Goal: Check status: Check status

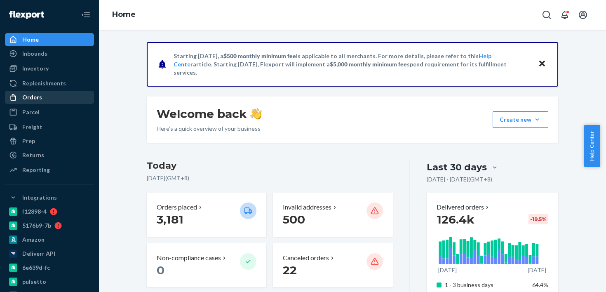
click at [52, 100] on div "Orders" at bounding box center [49, 98] width 87 height 12
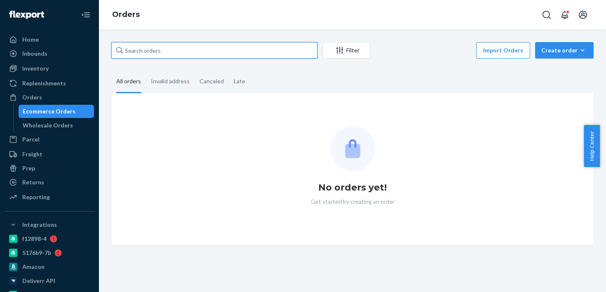
click at [174, 55] on input "text" at bounding box center [214, 50] width 206 height 16
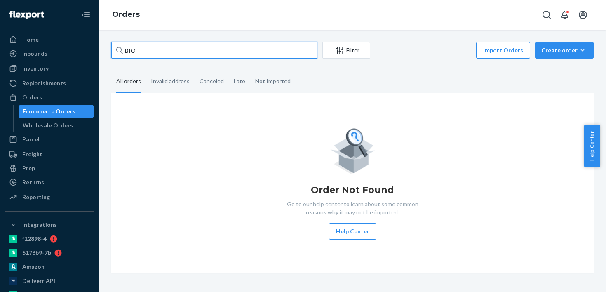
paste input "2094811"
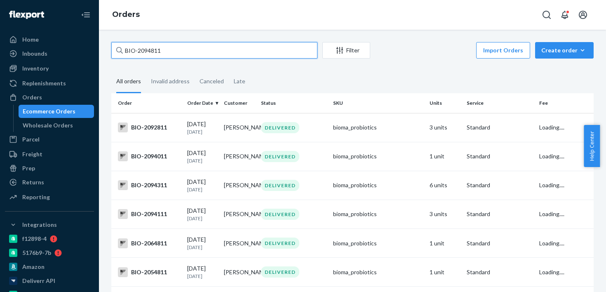
type input "BIO-2094811"
click at [235, 53] on input "BIO-2094811" at bounding box center [214, 50] width 206 height 16
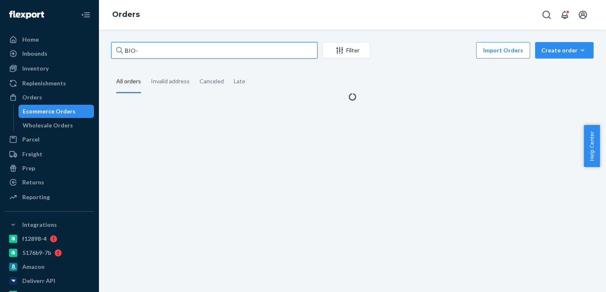
paste input "2094732"
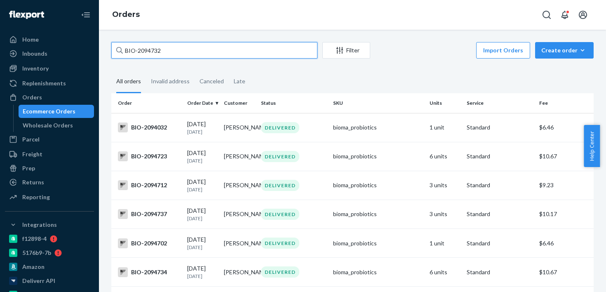
click at [148, 52] on input "BIO-2094732" at bounding box center [214, 50] width 206 height 16
paste input "21"
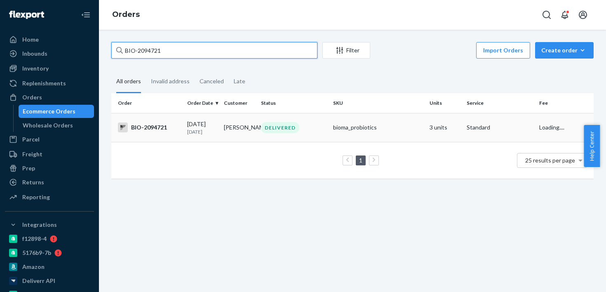
type input "BIO-2094721"
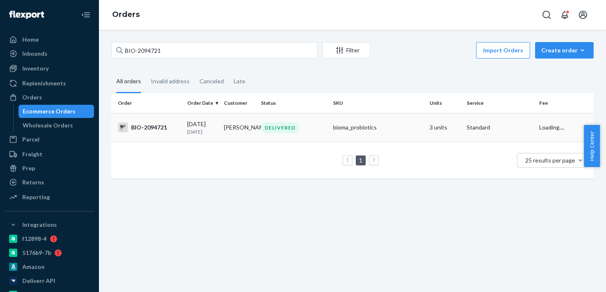
click at [162, 127] on div "BIO-2094721" at bounding box center [149, 127] width 63 height 10
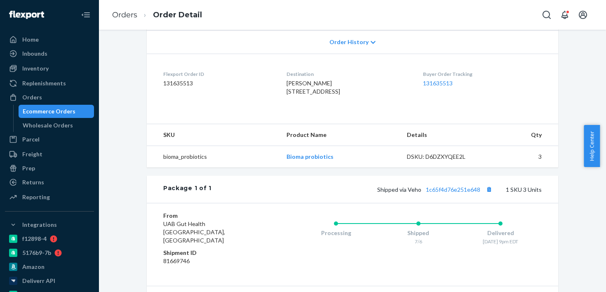
scroll to position [256, 0]
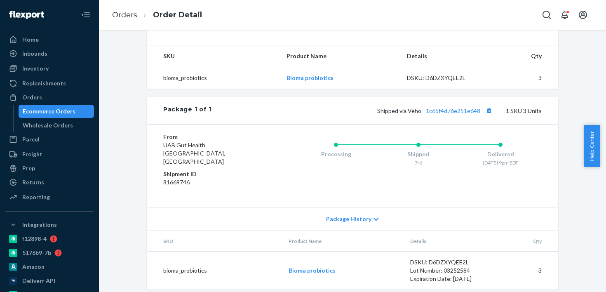
click at [439, 116] on div "Shipped via Veho 1c65f4d76e251e648 1 SKU 3 Units" at bounding box center [376, 110] width 330 height 11
click at [439, 114] on link "1c65f4d76e251e648" at bounding box center [453, 110] width 54 height 7
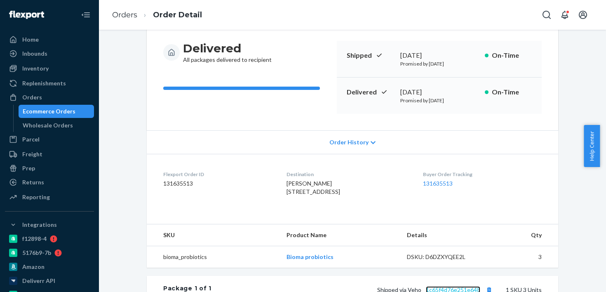
scroll to position [0, 0]
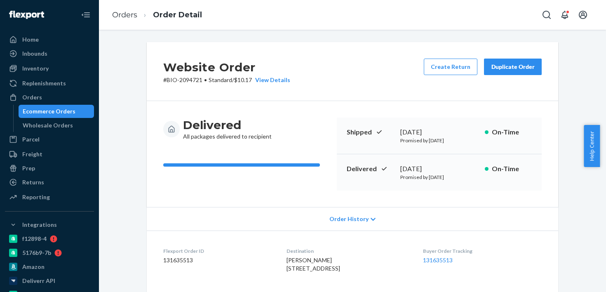
click at [402, 177] on p "Promised by July 16, 2025" at bounding box center [439, 177] width 78 height 7
click at [402, 170] on div "July 7, 2025" at bounding box center [439, 168] width 78 height 9
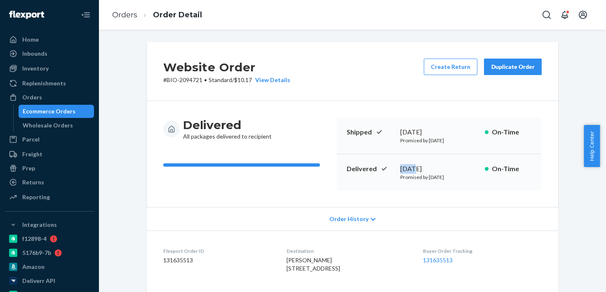
click at [402, 170] on div "July 7, 2025" at bounding box center [439, 168] width 78 height 9
copy div "July"
click at [410, 168] on div "July 7, 2025" at bounding box center [439, 168] width 78 height 9
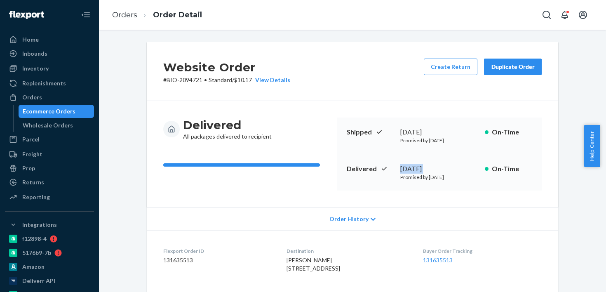
copy div "July 7, 2025"
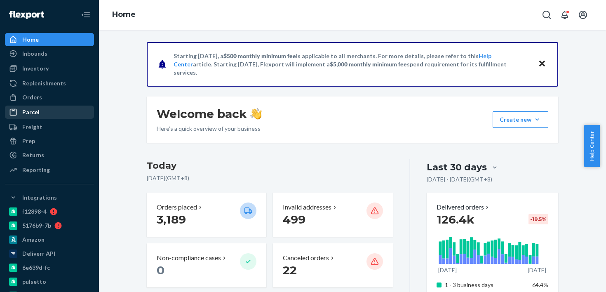
click at [54, 107] on div "Parcel" at bounding box center [49, 112] width 87 height 12
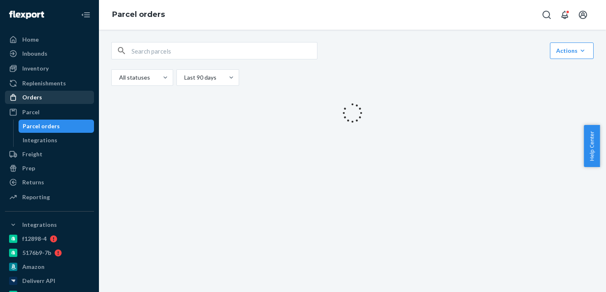
click at [56, 103] on div "Orders" at bounding box center [49, 98] width 87 height 12
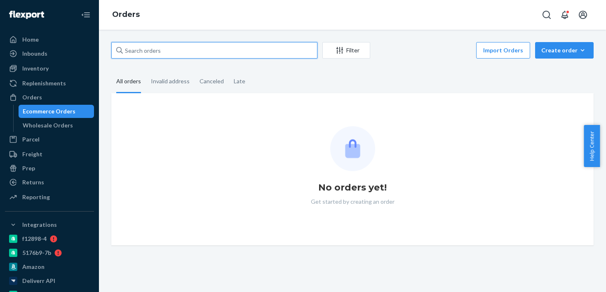
click at [173, 52] on input "text" at bounding box center [214, 50] width 206 height 16
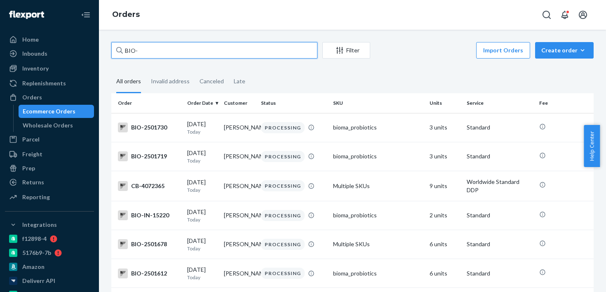
paste input "2406703"
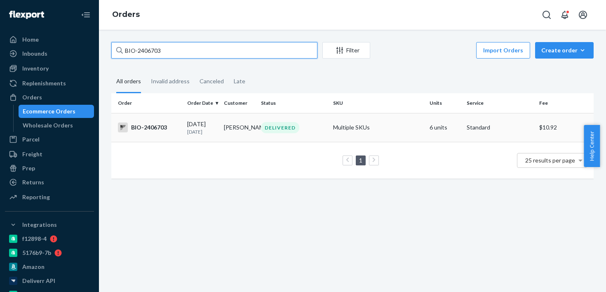
type input "BIO-2406703"
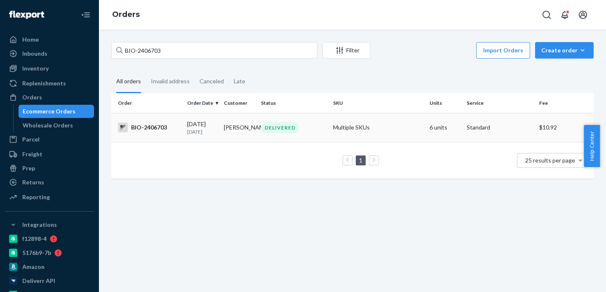
click at [159, 138] on td "BIO-2406703" at bounding box center [147, 127] width 73 height 29
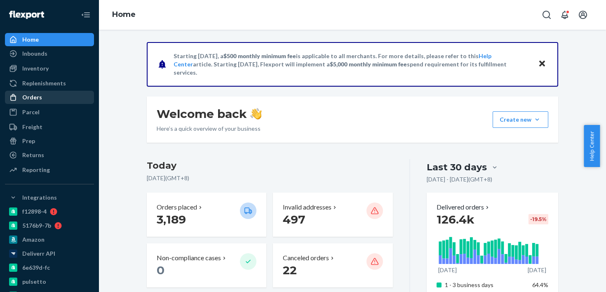
click at [68, 96] on div "Orders" at bounding box center [49, 98] width 87 height 12
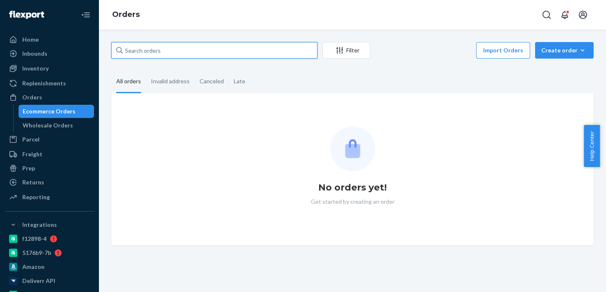
click at [166, 54] on input "text" at bounding box center [214, 50] width 206 height 16
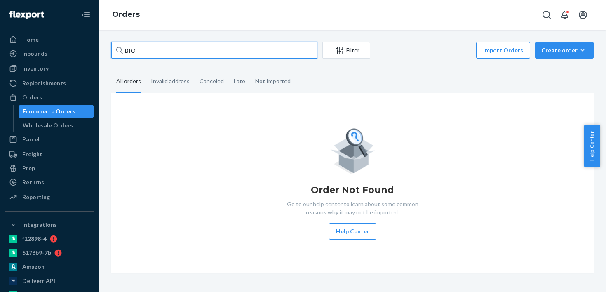
paste input "2432661"
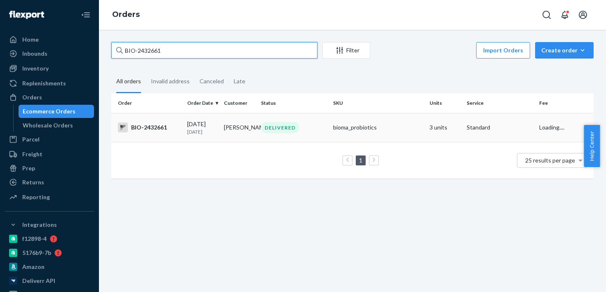
type input "BIO-2432661"
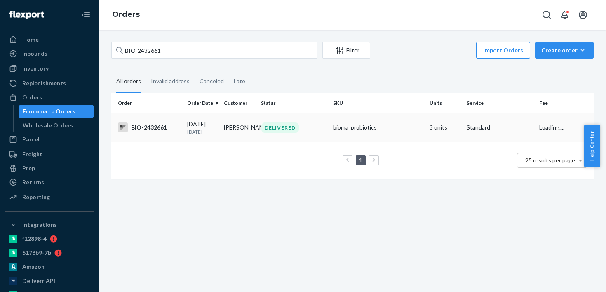
click at [229, 131] on td "Kathleen Wellborn" at bounding box center [239, 127] width 37 height 29
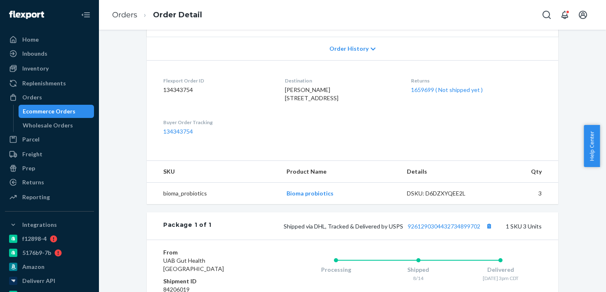
scroll to position [219, 0]
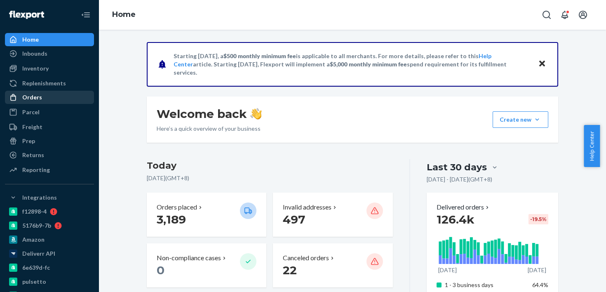
click at [76, 92] on div "Orders" at bounding box center [49, 98] width 87 height 12
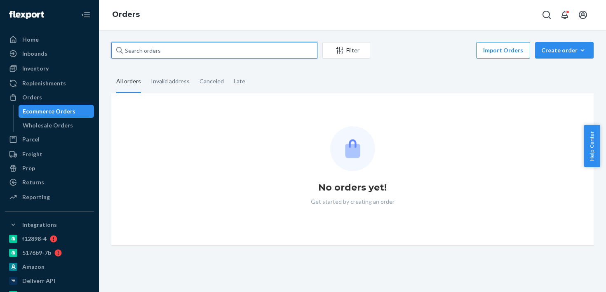
click at [207, 52] on input "text" at bounding box center [214, 50] width 206 height 16
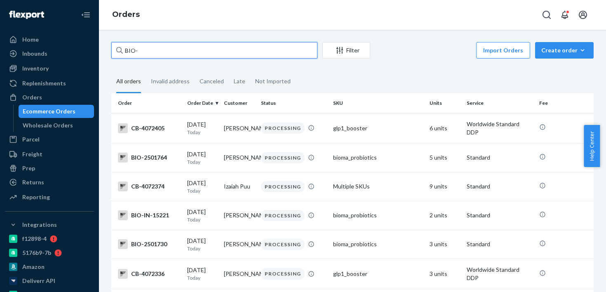
paste input "2477802"
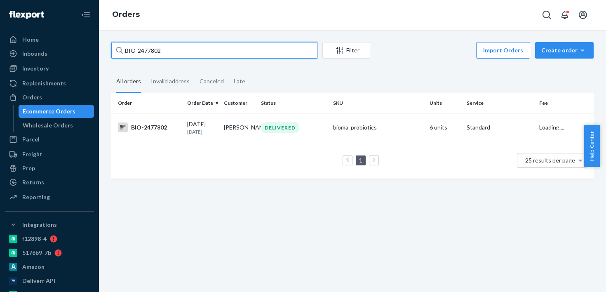
type input "BIO-2477802"
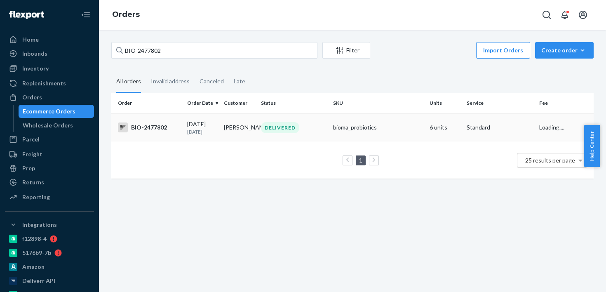
click at [156, 134] on td "BIO-2477802" at bounding box center [147, 127] width 73 height 29
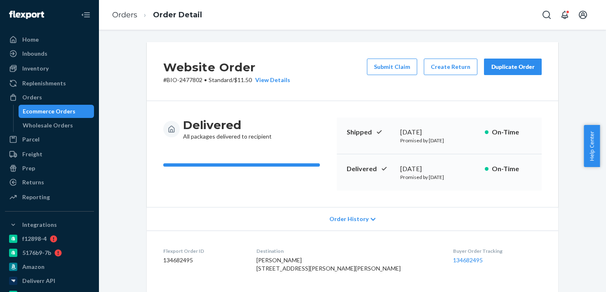
click at [308, 124] on div "Delivered All packages delivered to recipient" at bounding box center [246, 128] width 167 height 23
click at [442, 72] on button "Create Return" at bounding box center [451, 67] width 54 height 16
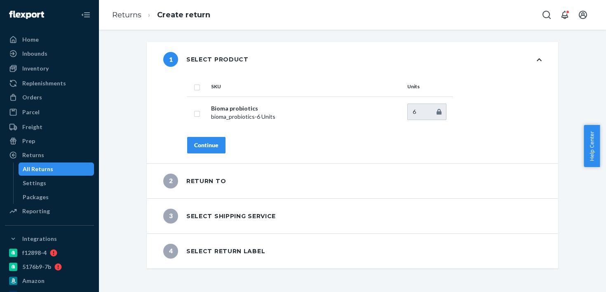
click at [198, 86] on th at bounding box center [197, 87] width 21 height 20
click at [195, 87] on input "checkbox" at bounding box center [197, 86] width 7 height 9
checkbox input "true"
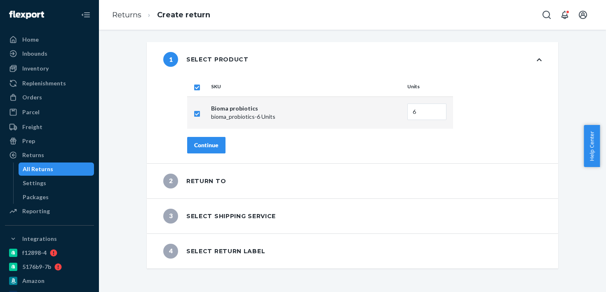
click at [202, 143] on div "Continue" at bounding box center [206, 145] width 24 height 8
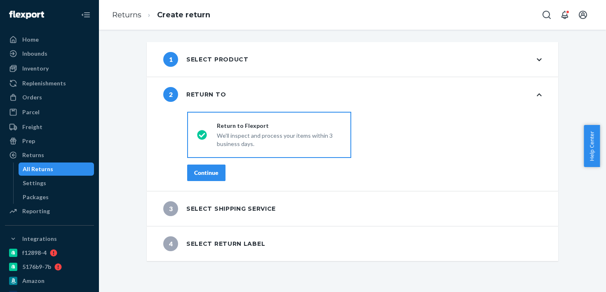
click at [205, 178] on button "Continue" at bounding box center [206, 172] width 38 height 16
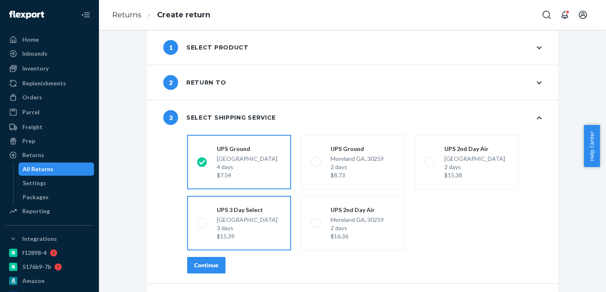
scroll to position [18, 0]
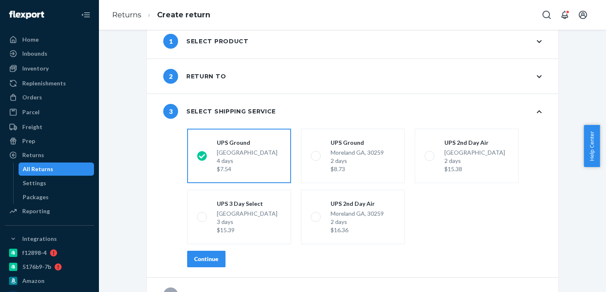
click at [211, 258] on div "Continue" at bounding box center [206, 259] width 24 height 8
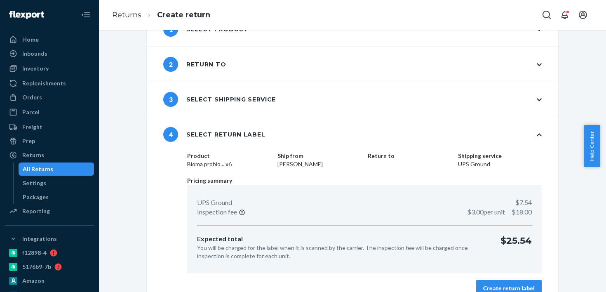
scroll to position [44, 0]
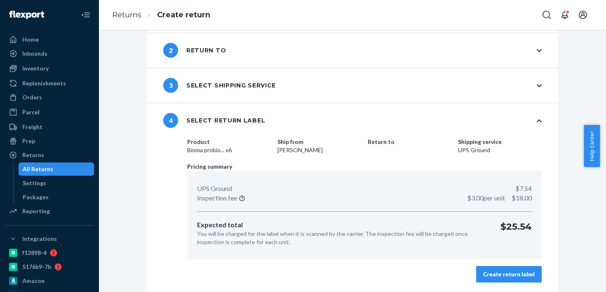
click at [476, 270] on button "Create return label" at bounding box center [509, 274] width 66 height 16
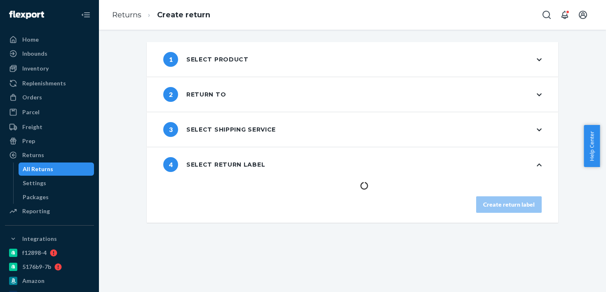
scroll to position [0, 0]
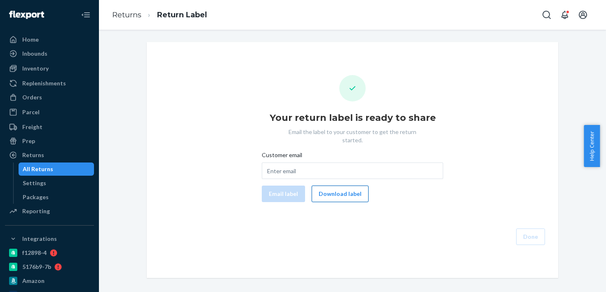
click at [336, 187] on button "Download label" at bounding box center [340, 194] width 57 height 16
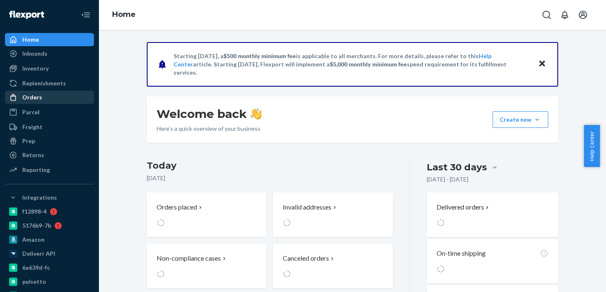
click at [42, 103] on div "Orders" at bounding box center [49, 98] width 87 height 12
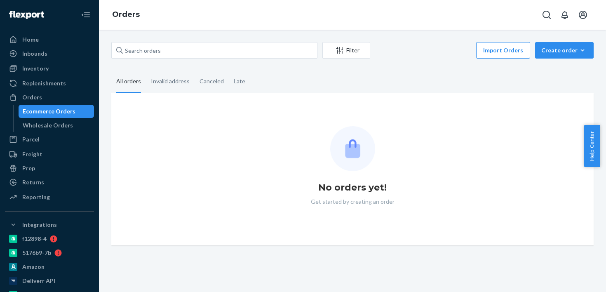
click at [159, 59] on div "Filter Import Orders Create order Ecommerce order Removal order" at bounding box center [352, 51] width 482 height 19
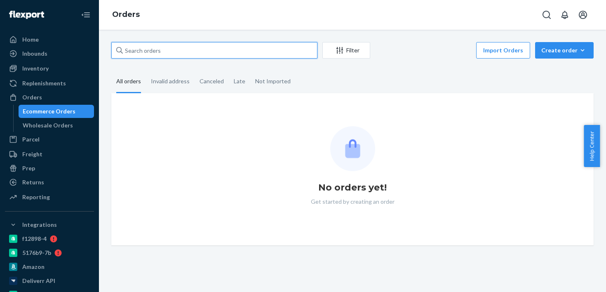
click at [161, 54] on input "text" at bounding box center [214, 50] width 206 height 16
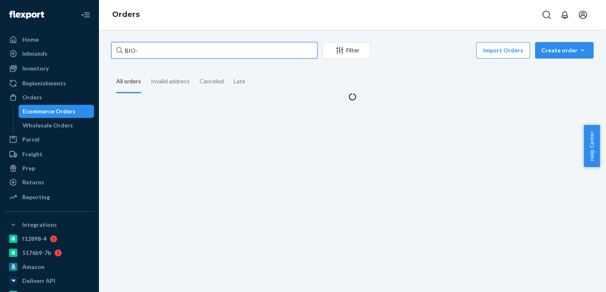
paste input "2477802"
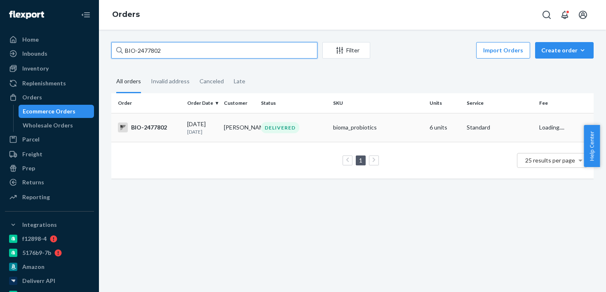
type input "BIO-2477802"
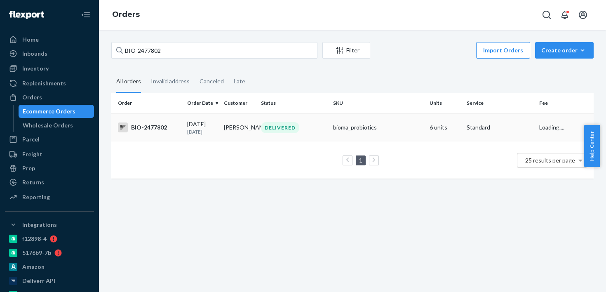
click at [247, 139] on td "[PERSON_NAME]" at bounding box center [239, 127] width 37 height 29
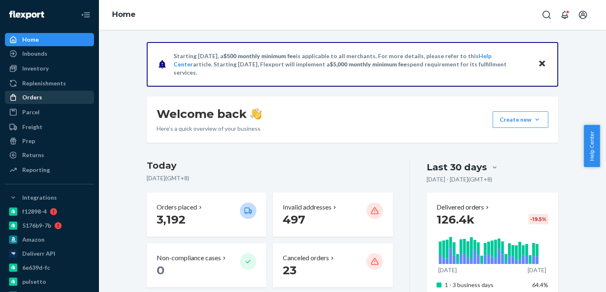
click at [19, 97] on div at bounding box center [15, 97] width 13 height 8
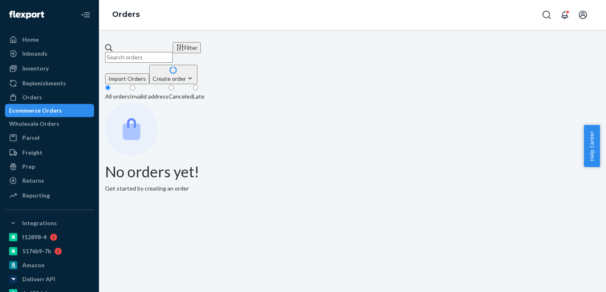
click at [132, 54] on input "text" at bounding box center [139, 57] width 68 height 11
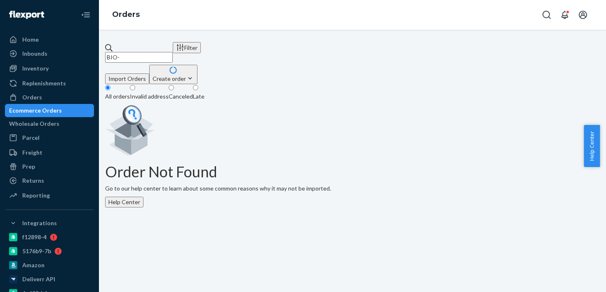
paste input "2434315"
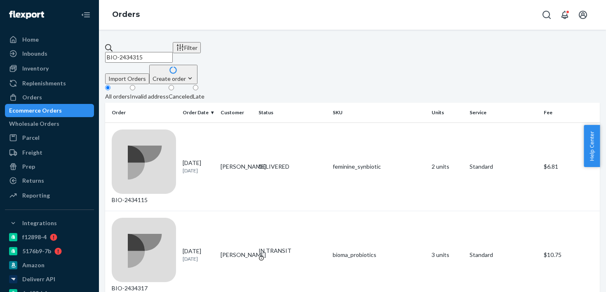
click at [162, 53] on input "BIO-2434315" at bounding box center [139, 57] width 68 height 11
click at [143, 52] on input "BIO-2434315" at bounding box center [139, 57] width 68 height 11
paste input "7"
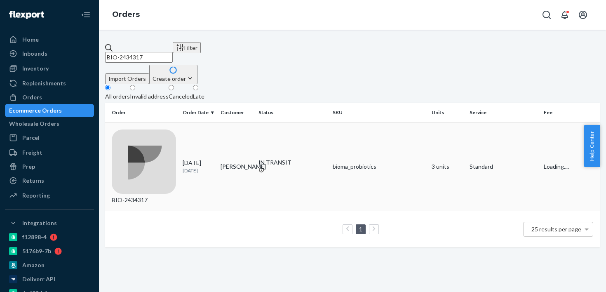
type input "BIO-2434317"
click at [156, 140] on td "BIO-2434317" at bounding box center [142, 166] width 74 height 88
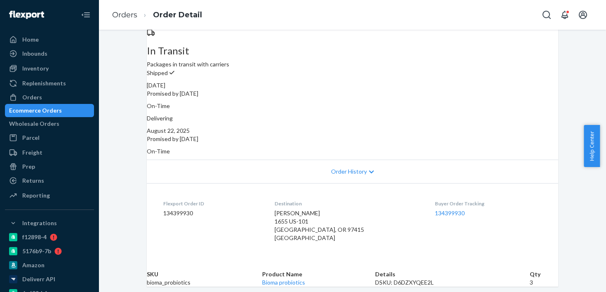
scroll to position [171, 0]
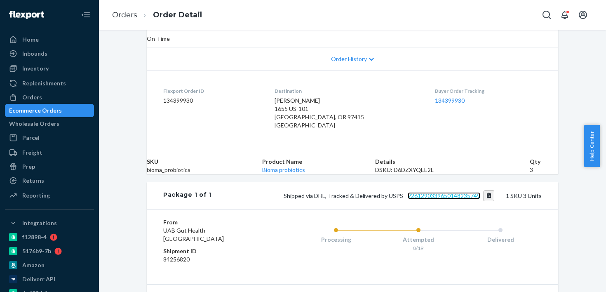
click at [414, 199] on link "9261290339650148235749" at bounding box center [444, 195] width 73 height 7
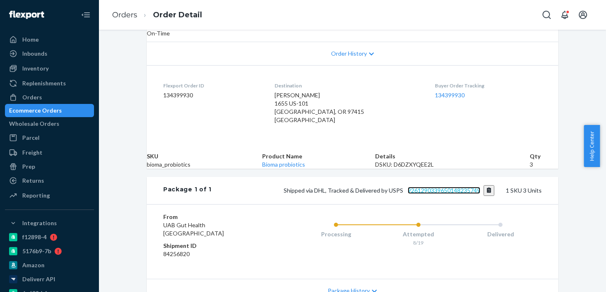
scroll to position [169, 0]
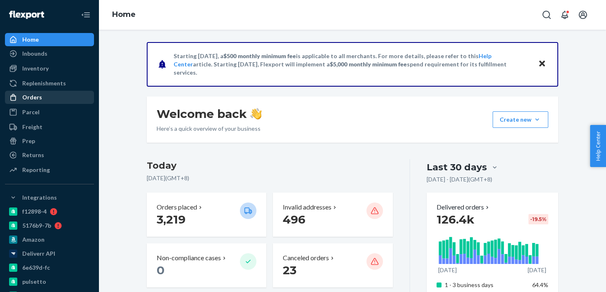
click at [71, 98] on div "Orders" at bounding box center [49, 98] width 87 height 12
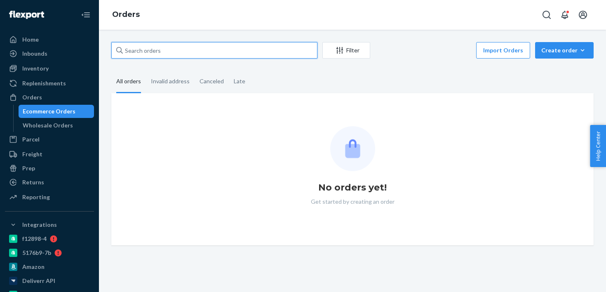
click at [180, 57] on input "text" at bounding box center [214, 50] width 206 height 16
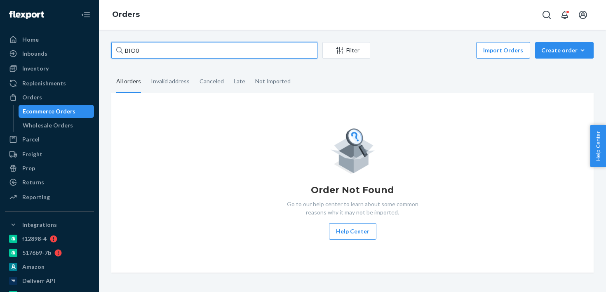
paste input "2300757"
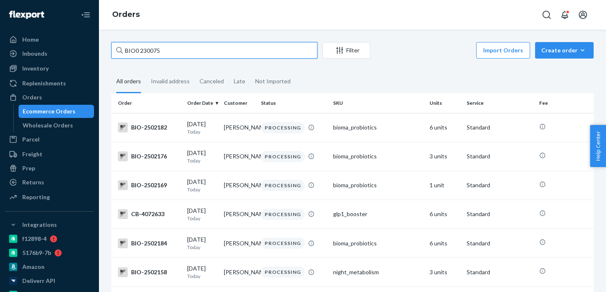
type input "BIO0 23007"
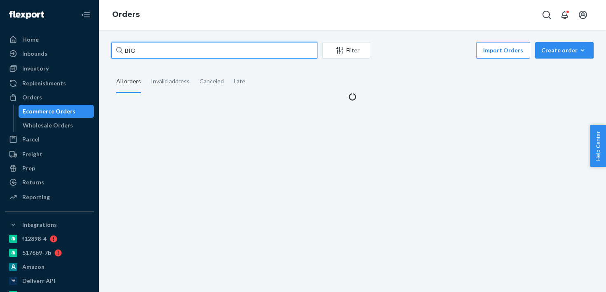
paste input "2300757"
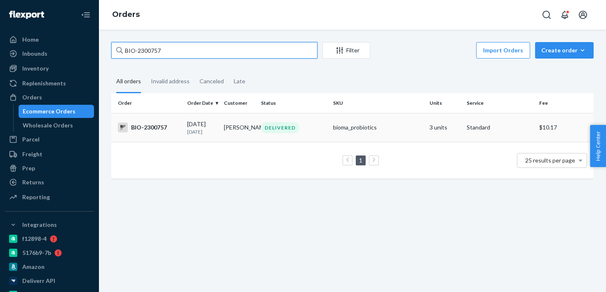
type input "BIO-2300757"
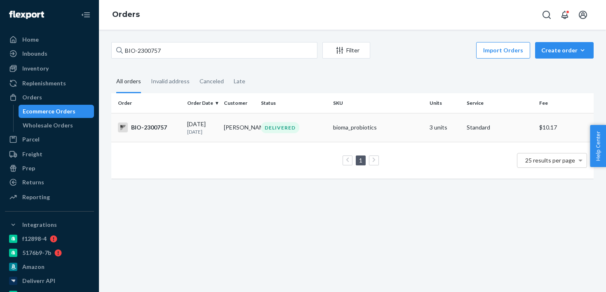
click at [161, 131] on div "BIO-2300757" at bounding box center [149, 127] width 63 height 10
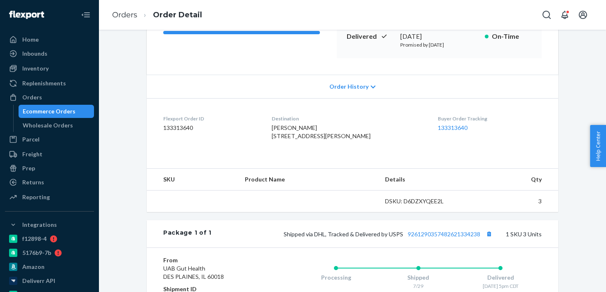
scroll to position [179, 0]
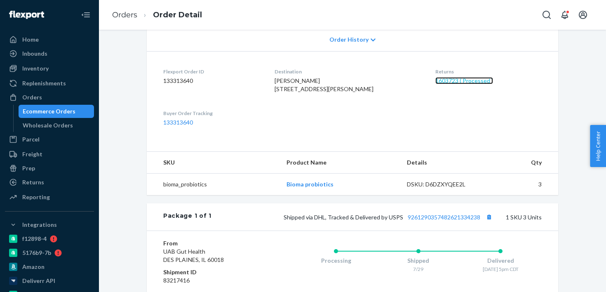
click at [452, 82] on link "1603723 ( Processed )" at bounding box center [464, 80] width 58 height 7
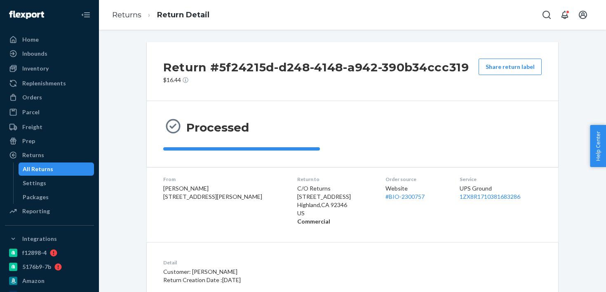
scroll to position [135, 0]
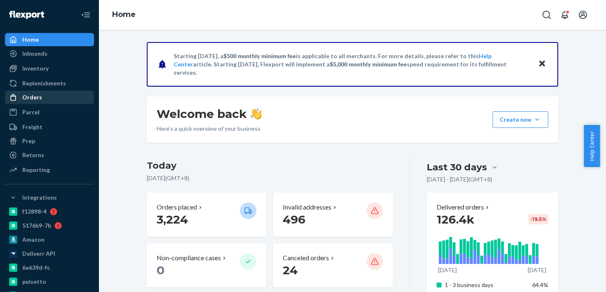
click at [65, 92] on div "Orders" at bounding box center [49, 98] width 87 height 12
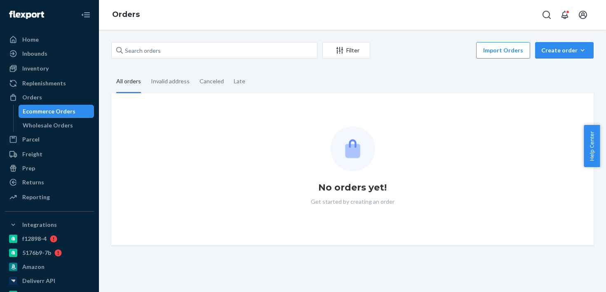
drag, startPoint x: 161, startPoint y: 59, endPoint x: 164, endPoint y: 55, distance: 5.0
click at [161, 59] on div "Filter Import Orders Create order Ecommerce order Removal order" at bounding box center [352, 51] width 482 height 19
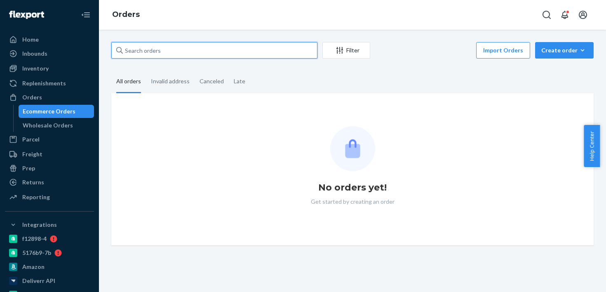
click at [169, 51] on input "text" at bounding box center [214, 50] width 206 height 16
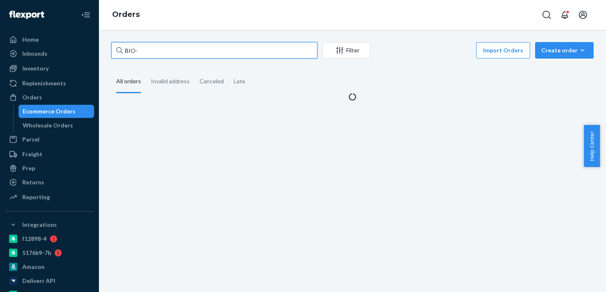
paste input "2260224"
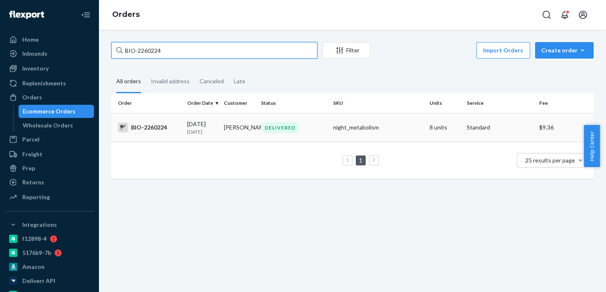
type input "BIO-2260224"
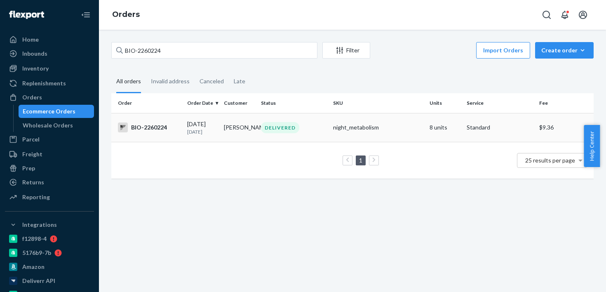
click at [155, 133] on td "BIO-2260224" at bounding box center [147, 127] width 73 height 29
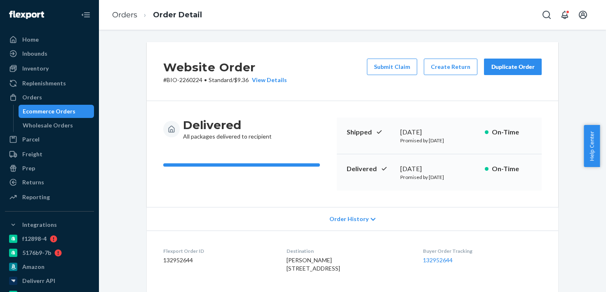
scroll to position [284, 0]
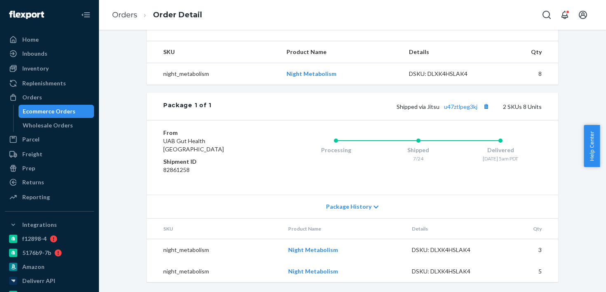
click at [468, 101] on div "Shipped via Jitsu u47ztlpeg3kj 2 SKUs 8 Units" at bounding box center [376, 106] width 330 height 11
click at [468, 102] on div "Shipped via Jitsu u47ztlpeg3kj 2 SKUs 8 Units" at bounding box center [376, 106] width 330 height 11
click at [465, 109] on link "u47ztlpeg3kj" at bounding box center [460, 106] width 33 height 7
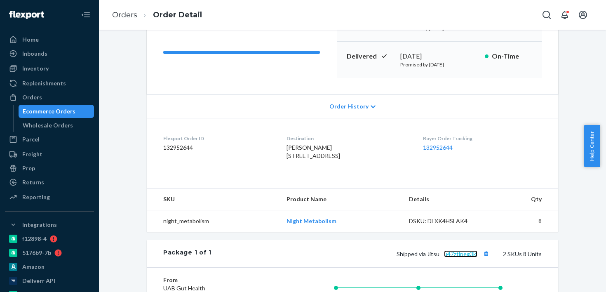
scroll to position [93, 0]
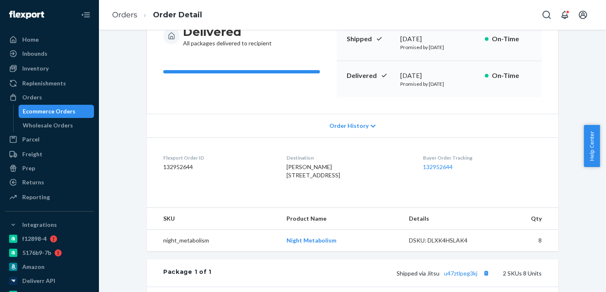
click at [408, 77] on div "July 26, 2025" at bounding box center [439, 75] width 78 height 9
copy div "July 26, 2025"
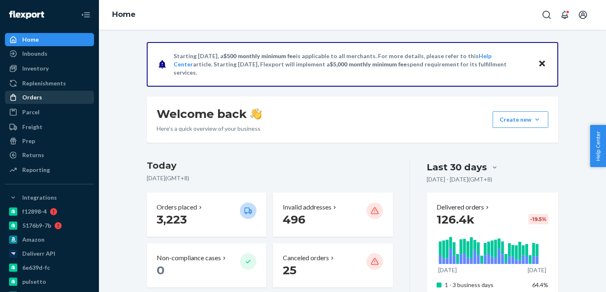
click at [61, 99] on div "Orders" at bounding box center [49, 98] width 87 height 12
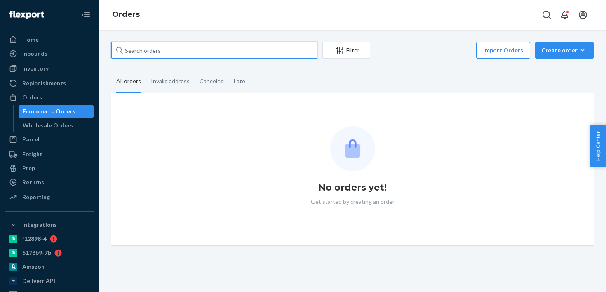
click at [190, 52] on input "text" at bounding box center [214, 50] width 206 height 16
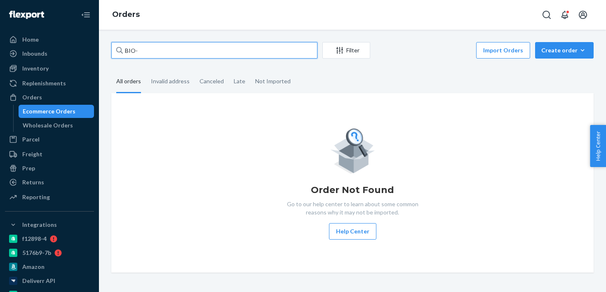
paste input "2177169"
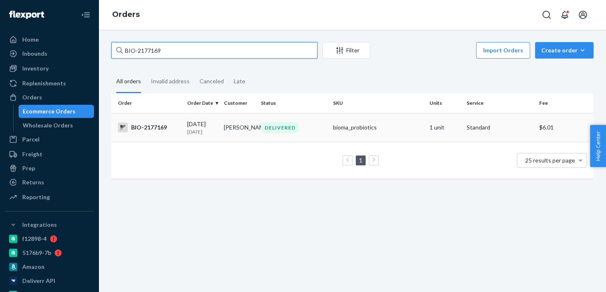
type input "BIO-2177169"
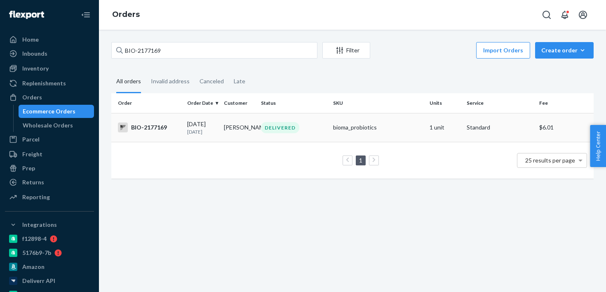
click at [194, 135] on p "[DATE]" at bounding box center [202, 131] width 31 height 7
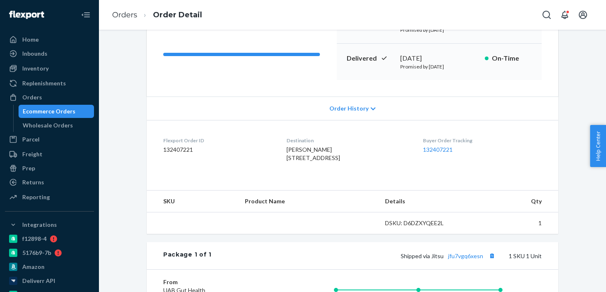
scroll to position [178, 0]
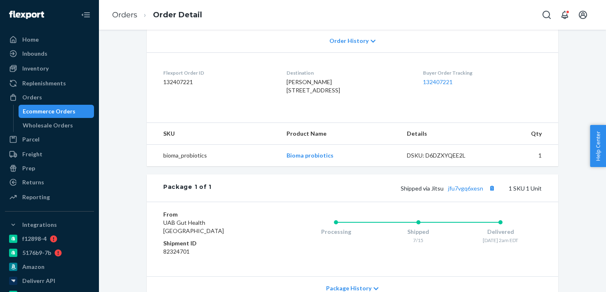
click at [345, 0] on div "Orders Order Detail" at bounding box center [352, 15] width 507 height 30
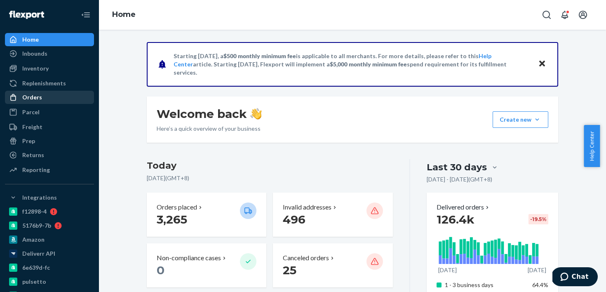
click at [58, 94] on div "Orders" at bounding box center [49, 98] width 87 height 12
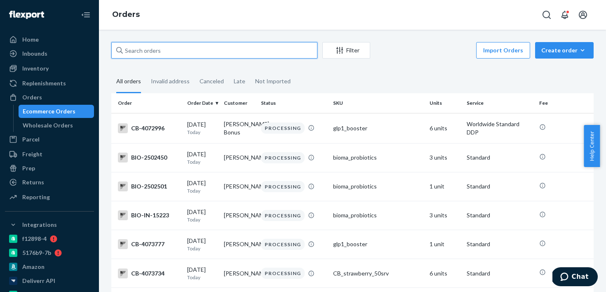
click at [203, 52] on input "text" at bounding box center [214, 50] width 206 height 16
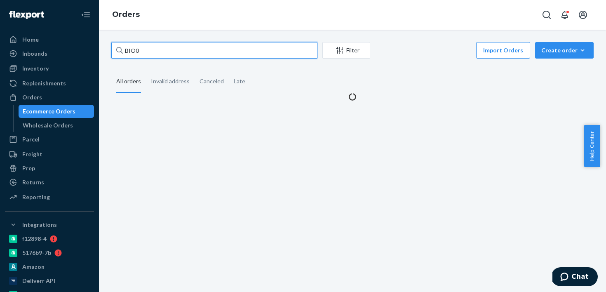
paste input "2476927"
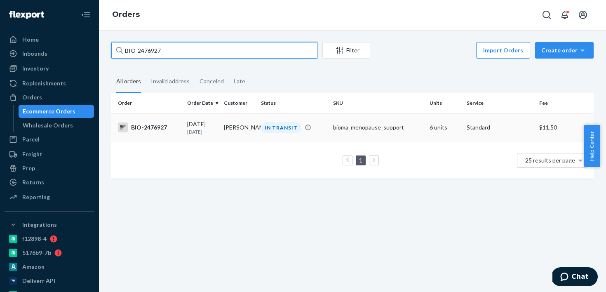
type input "BIO-2476927"
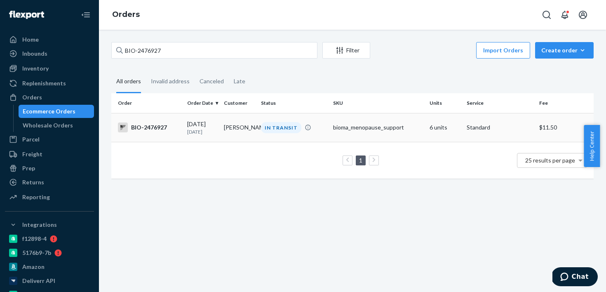
click at [169, 124] on div "BIO-2476927" at bounding box center [149, 127] width 63 height 10
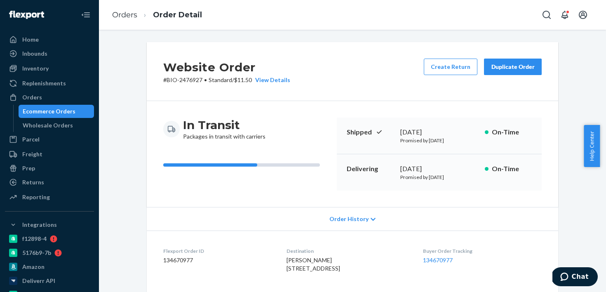
scroll to position [182, 0]
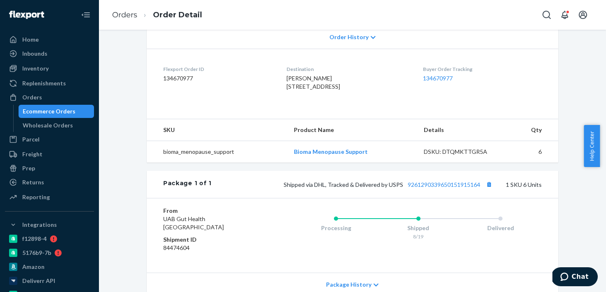
click at [433, 190] on div "Shipped via DHL, Tracked & Delivered by USPS 9261290339650151915164 1 SKU 6 Uni…" at bounding box center [376, 184] width 330 height 11
click at [433, 188] on link "9261290339650151915164" at bounding box center [444, 184] width 73 height 7
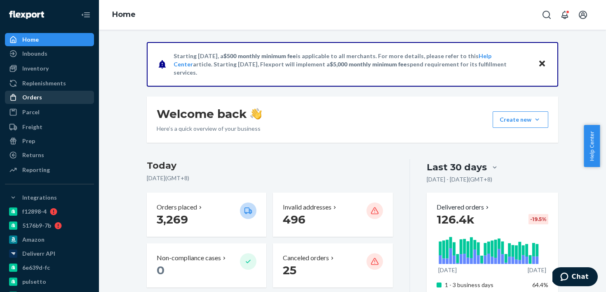
click at [62, 102] on div "Orders" at bounding box center [49, 98] width 87 height 12
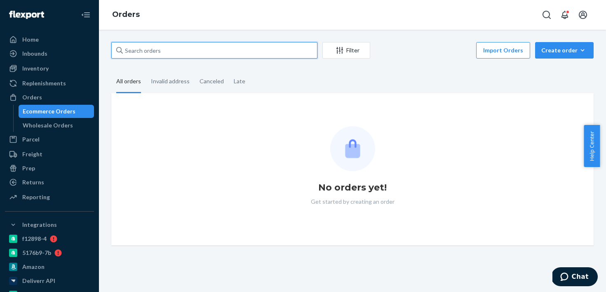
click at [169, 54] on input "text" at bounding box center [214, 50] width 206 height 16
click at [174, 48] on input "text" at bounding box center [214, 50] width 206 height 16
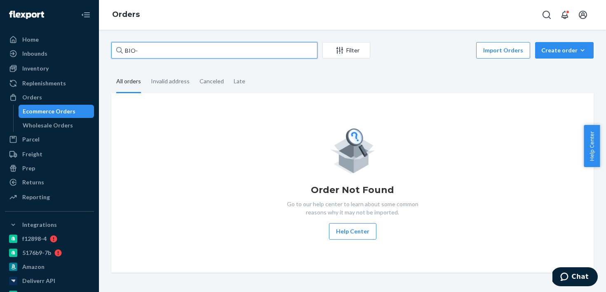
paste input "2439165"
type input "BIO-2439165"
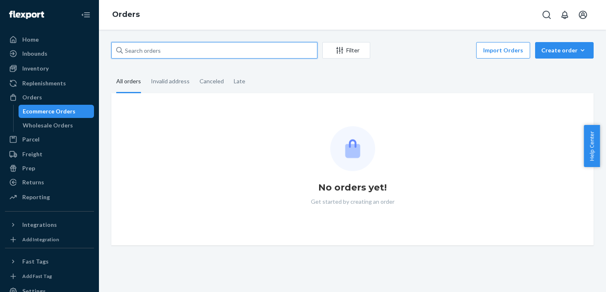
click at [187, 48] on input "text" at bounding box center [214, 50] width 206 height 16
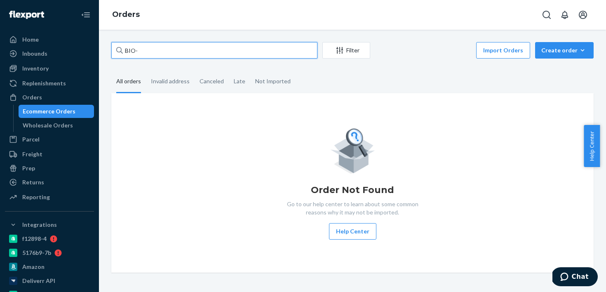
paste input "2439165"
type input "BIO-2439165"
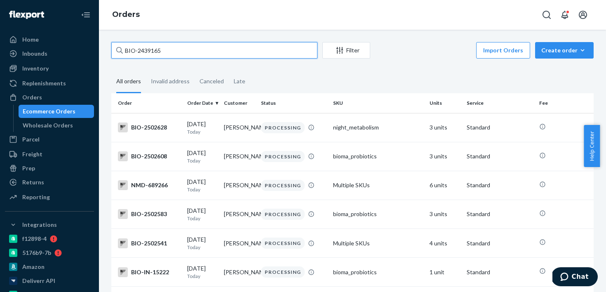
click at [203, 55] on input "BIO-2439165" at bounding box center [214, 50] width 206 height 16
click at [204, 54] on input "BIO-2439165" at bounding box center [214, 50] width 206 height 16
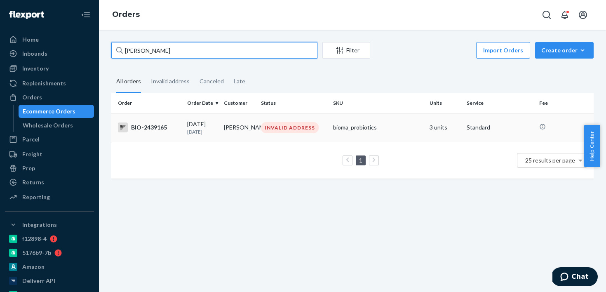
type input "Carol Lampier"
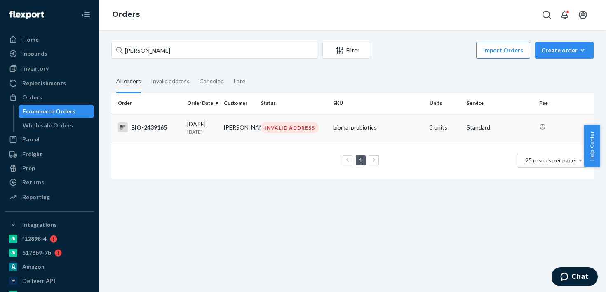
click at [188, 132] on p "7 days ago" at bounding box center [202, 131] width 31 height 7
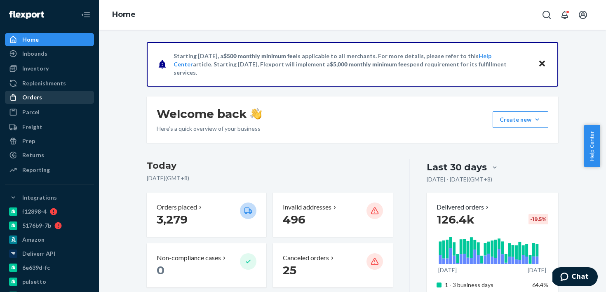
click at [60, 92] on div "Orders" at bounding box center [49, 98] width 87 height 12
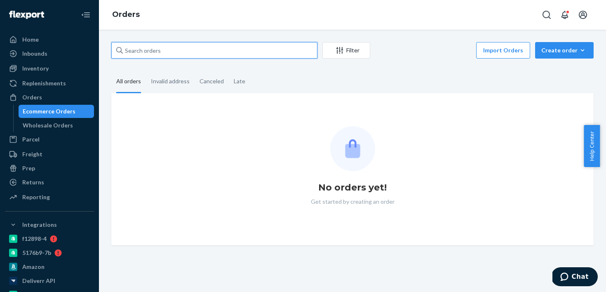
click at [213, 49] on input "text" at bounding box center [214, 50] width 206 height 16
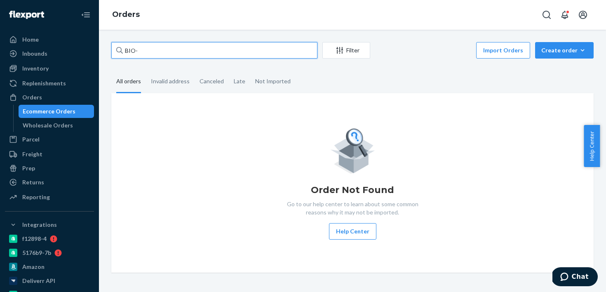
paste input "2472197"
type input "BIO-2472197"
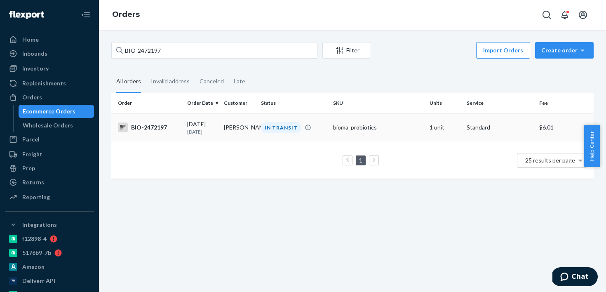
click at [231, 136] on td "[PERSON_NAME]" at bounding box center [239, 127] width 37 height 29
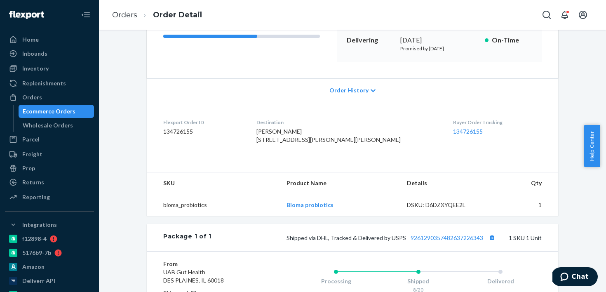
scroll to position [173, 0]
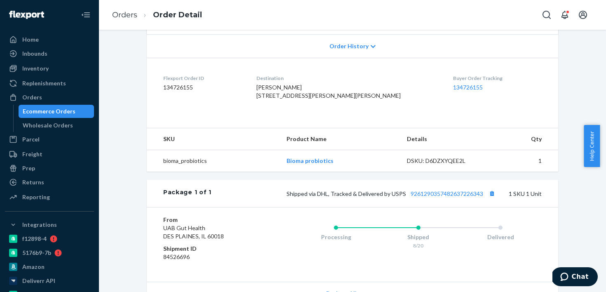
click at [430, 199] on div "Shipped via DHL, Tracked & Delivered by USPS 9261290357482637226343 1 SKU 1 Unit" at bounding box center [376, 193] width 330 height 11
click at [425, 197] on link "9261290357482637226343" at bounding box center [447, 193] width 73 height 7
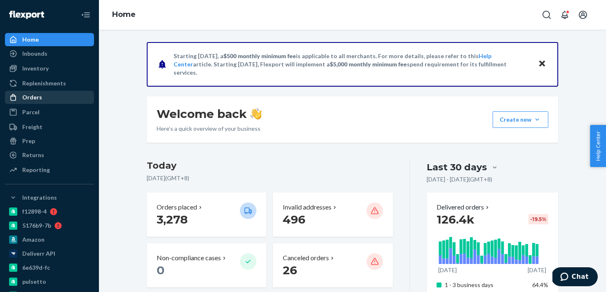
click at [24, 92] on div "Orders" at bounding box center [49, 98] width 87 height 12
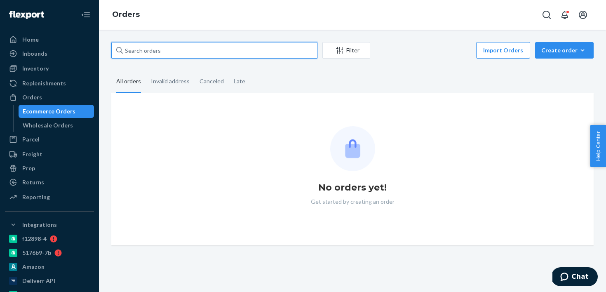
click at [173, 48] on input "text" at bounding box center [214, 50] width 206 height 16
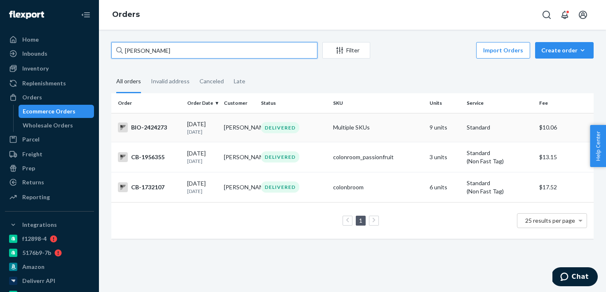
type input "Van Tanner"
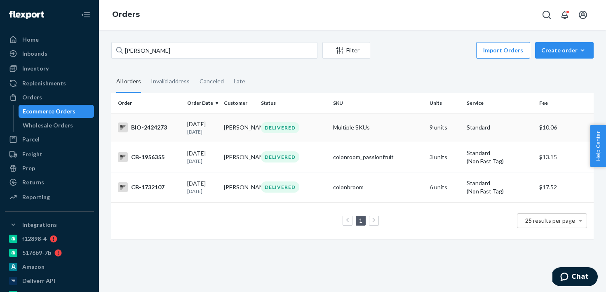
click at [181, 139] on td "BIO-2424273" at bounding box center [147, 127] width 73 height 29
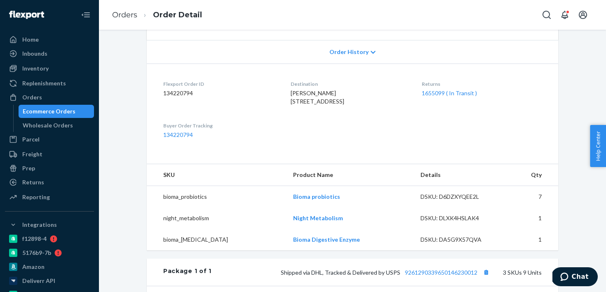
scroll to position [234, 0]
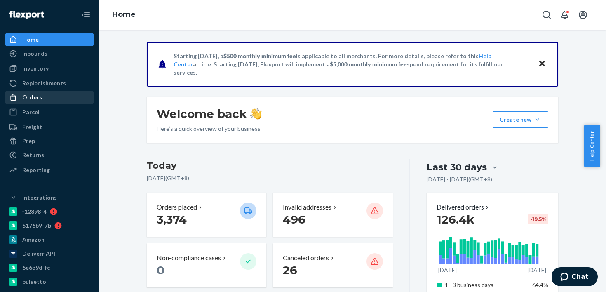
click at [68, 94] on div "Orders" at bounding box center [49, 98] width 87 height 12
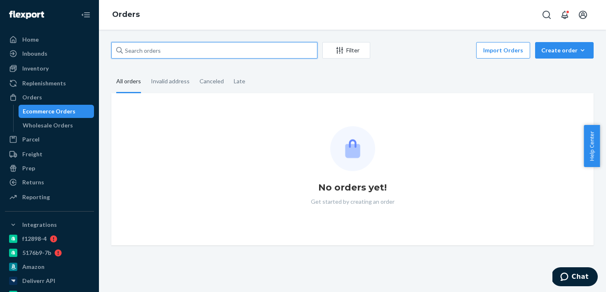
click at [172, 54] on input "text" at bounding box center [214, 50] width 206 height 16
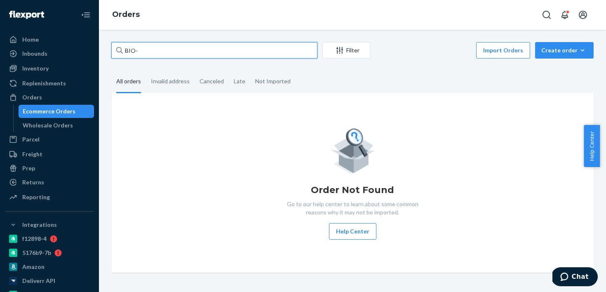
paste input "2384006"
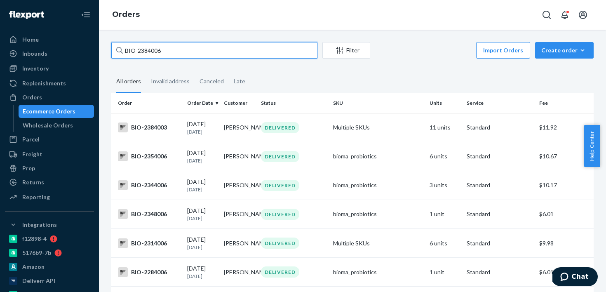
click at [157, 53] on input "BIO-2384006" at bounding box center [214, 50] width 206 height 16
paste input "2383990"
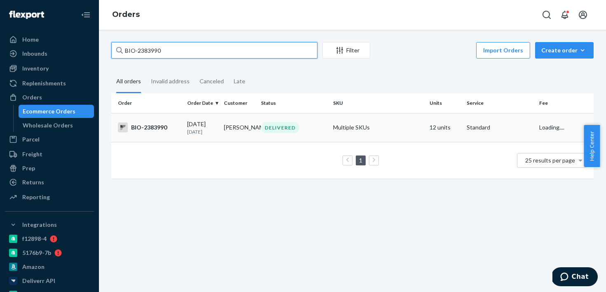
type input "BIO-2383990"
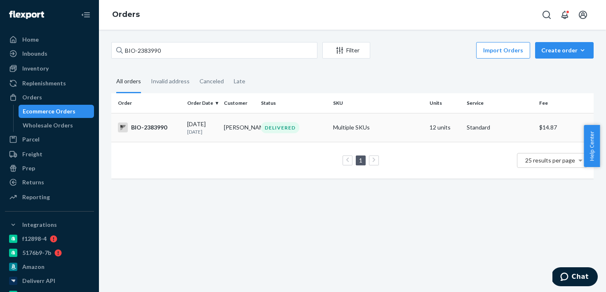
click at [186, 139] on td "08/07/2025 14 days ago" at bounding box center [202, 127] width 37 height 29
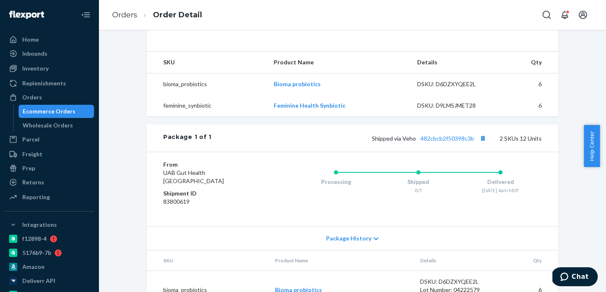
scroll to position [331, 0]
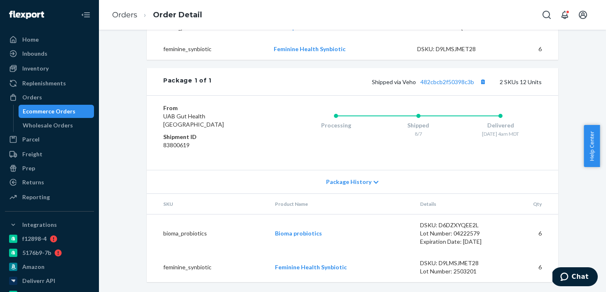
click at [443, 77] on div "Shipped via Veho 482cbcb2f50398c3b 2 SKUs 12 Units" at bounding box center [376, 81] width 330 height 11
click at [443, 82] on link "482cbcb2f50398c3b" at bounding box center [447, 81] width 54 height 7
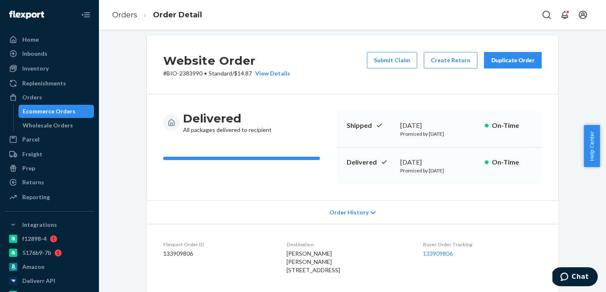
scroll to position [0, 0]
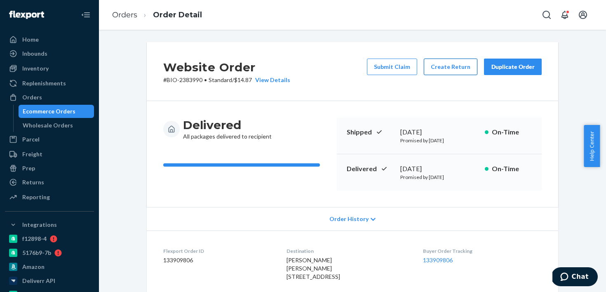
click at [441, 70] on button "Create Return" at bounding box center [451, 67] width 54 height 16
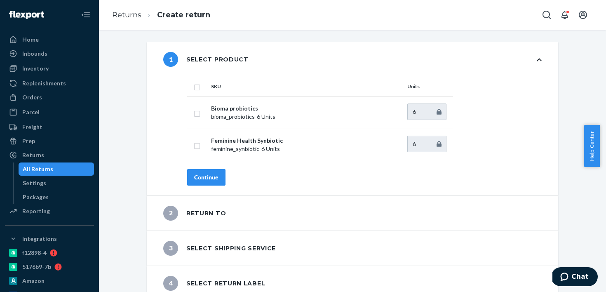
click at [194, 88] on input "checkbox" at bounding box center [197, 86] width 7 height 9
checkbox input "true"
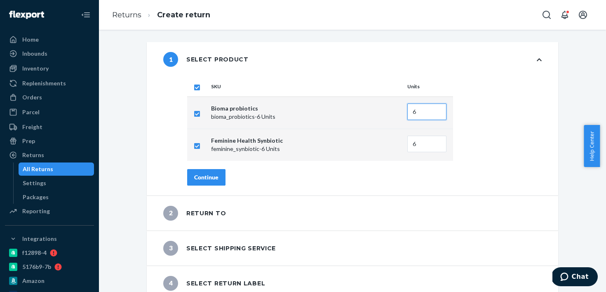
click at [413, 112] on input "6" at bounding box center [426, 111] width 39 height 16
type input "5"
click at [423, 138] on input "6" at bounding box center [426, 144] width 39 height 16
type input "5"
click at [308, 197] on div "2 Return to" at bounding box center [352, 213] width 411 height 35
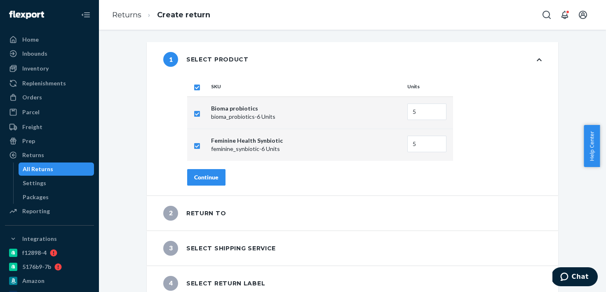
click at [204, 185] on button "Continue" at bounding box center [206, 177] width 38 height 16
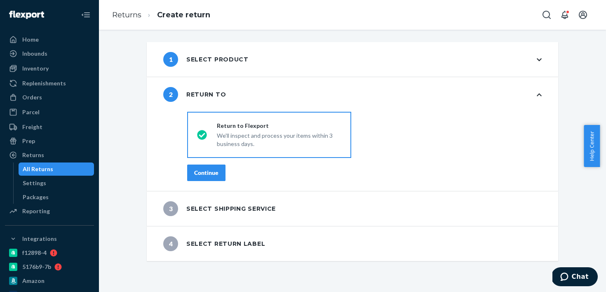
click at [207, 178] on button "Continue" at bounding box center [206, 172] width 38 height 16
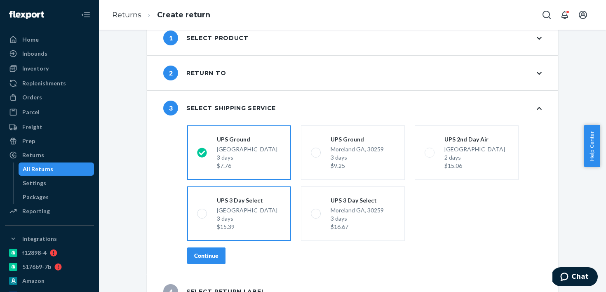
scroll to position [38, 0]
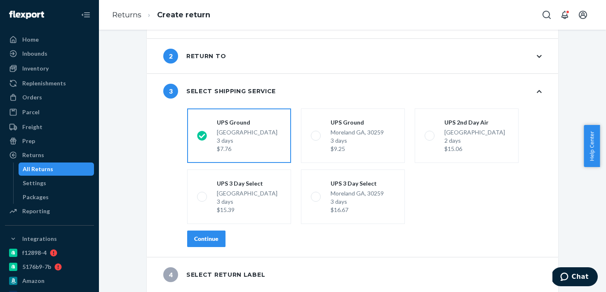
click at [204, 234] on button "Continue" at bounding box center [206, 238] width 38 height 16
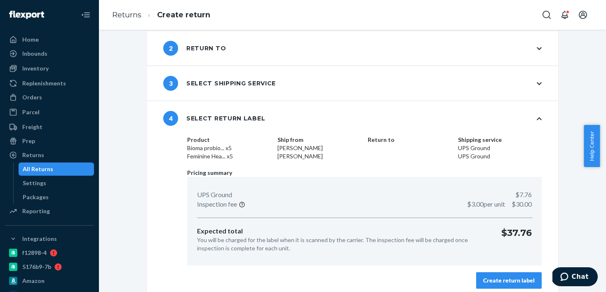
scroll to position [52, 0]
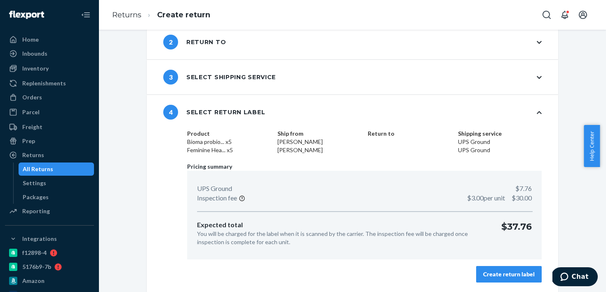
click at [491, 269] on button "Create return label" at bounding box center [509, 274] width 66 height 16
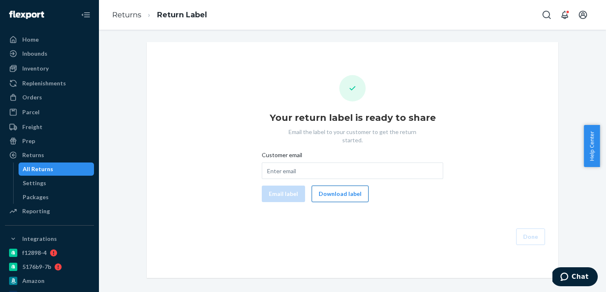
click at [344, 186] on button "Download label" at bounding box center [340, 194] width 57 height 16
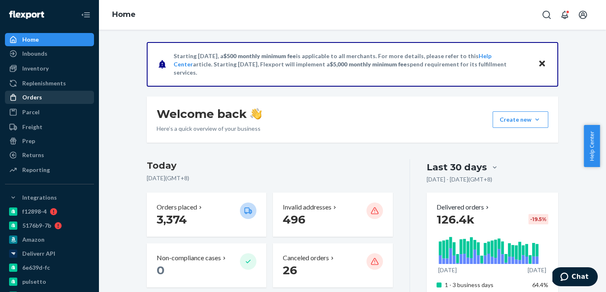
click at [57, 97] on div "Orders" at bounding box center [49, 98] width 87 height 12
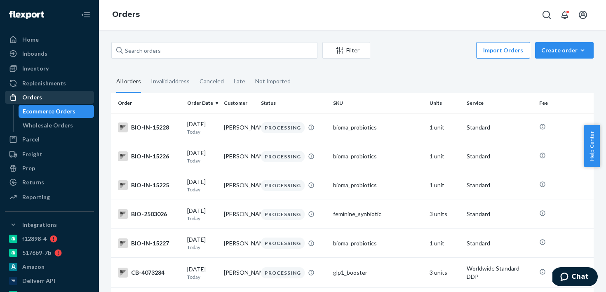
click at [58, 98] on div "Orders" at bounding box center [49, 98] width 87 height 12
click at [54, 110] on div "Ecommerce Orders" at bounding box center [49, 111] width 53 height 8
click at [159, 59] on div "Filter Import Orders Create order Ecommerce order Removal order" at bounding box center [352, 51] width 482 height 19
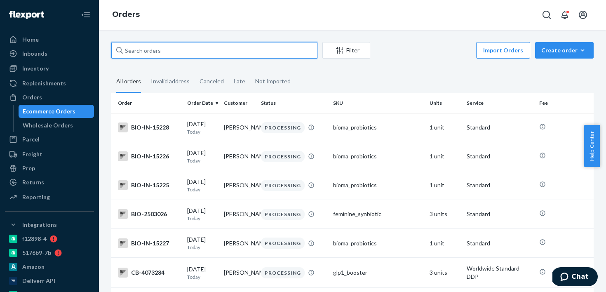
click at [165, 52] on input "text" at bounding box center [214, 50] width 206 height 16
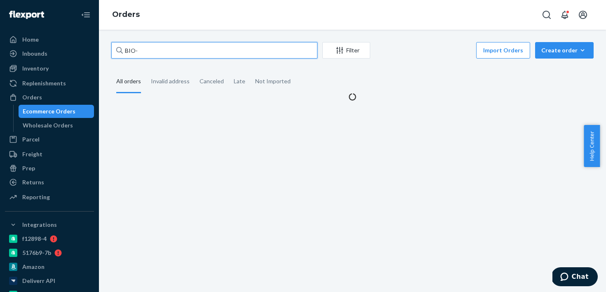
paste input "2329782"
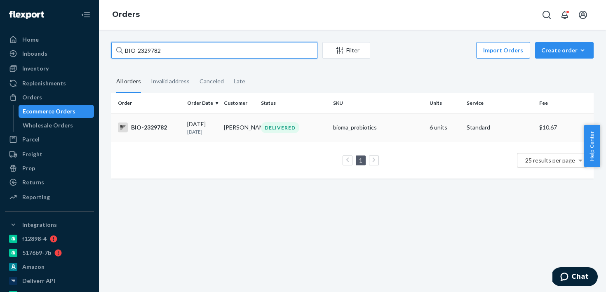
type input "BIO-2329782"
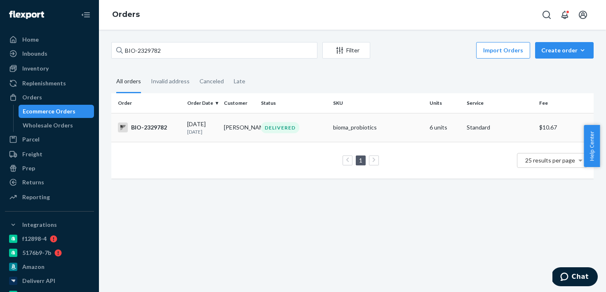
click at [163, 125] on div "BIO-2329782" at bounding box center [149, 127] width 63 height 10
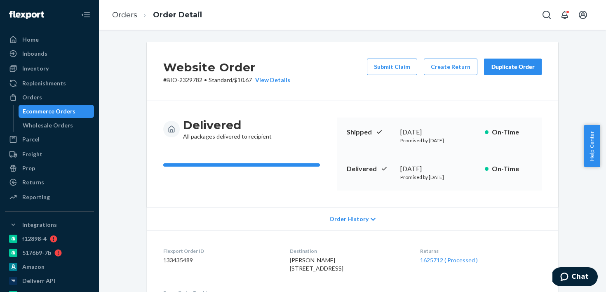
scroll to position [77, 0]
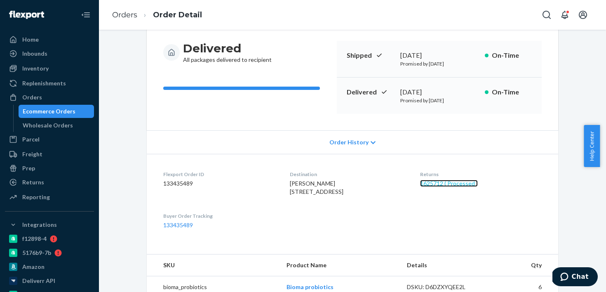
click at [456, 183] on link "1625712 ( Processed )" at bounding box center [449, 183] width 58 height 7
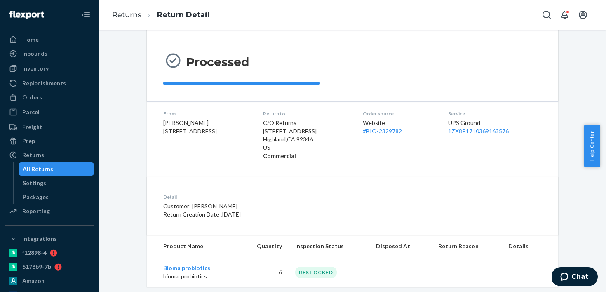
scroll to position [78, 0]
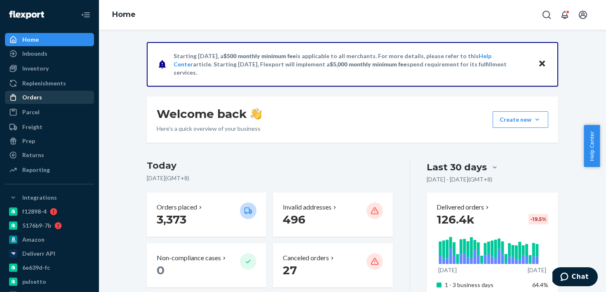
click at [69, 101] on div "Orders" at bounding box center [49, 98] width 87 height 12
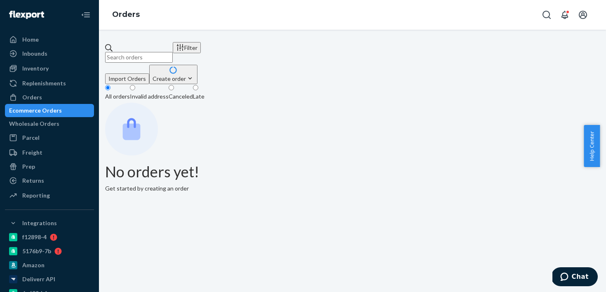
click at [168, 58] on input "text" at bounding box center [139, 57] width 68 height 11
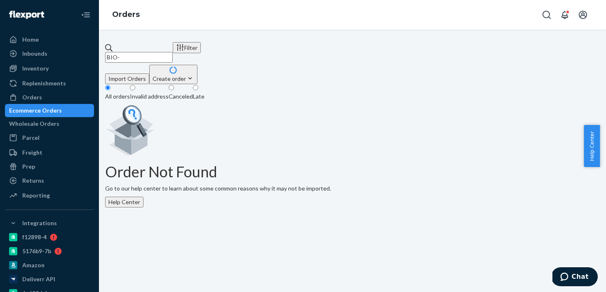
paste input "How do I get refund on product?"
paste input "2068998"
click at [156, 52] on input "BIO-2068998" at bounding box center [139, 57] width 68 height 11
paste input "86"
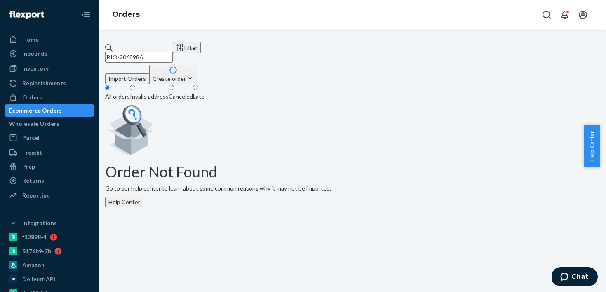
type input "BIO-2068986"
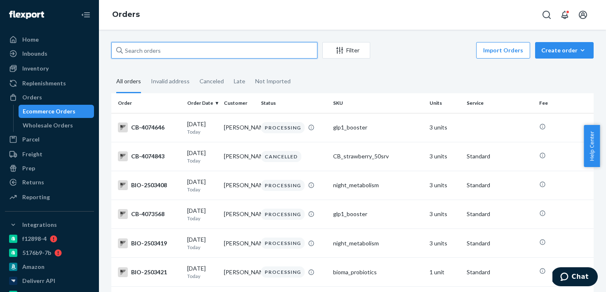
click at [200, 55] on input "text" at bounding box center [214, 50] width 206 height 16
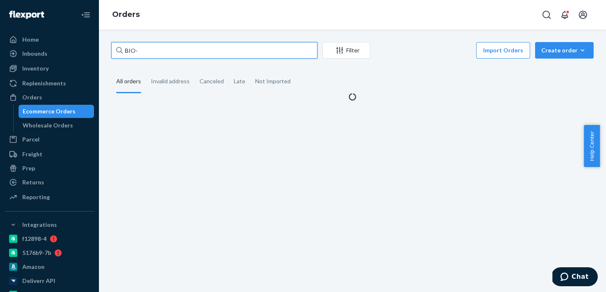
paste input "2068986"
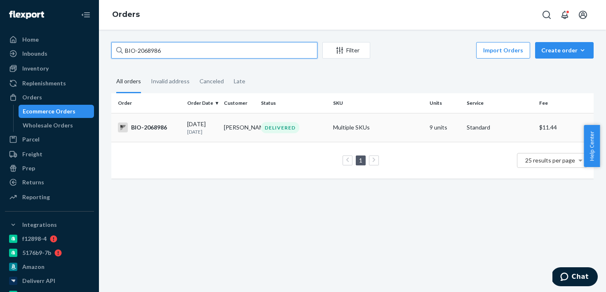
type input "BIO-2068986"
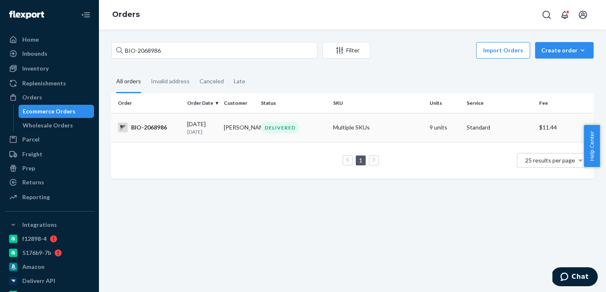
click at [195, 139] on td "[DATE] [DATE]" at bounding box center [202, 127] width 37 height 29
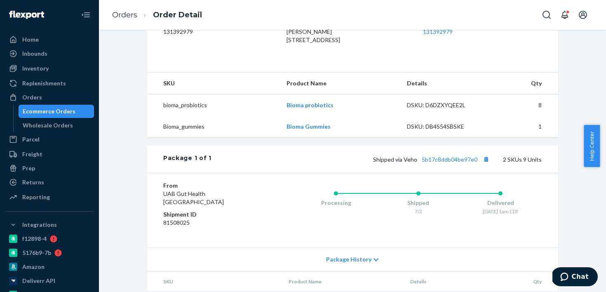
scroll to position [331, 0]
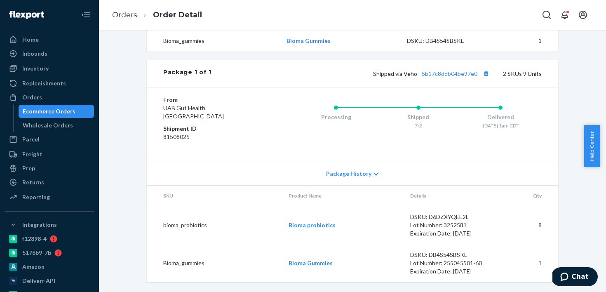
click at [442, 77] on div "Shipped via Veho 5b17c8ddb04be97e0 2 SKUs 9 Units" at bounding box center [376, 73] width 330 height 11
click at [445, 72] on link "5b17c8ddb04be97e0" at bounding box center [450, 73] width 56 height 7
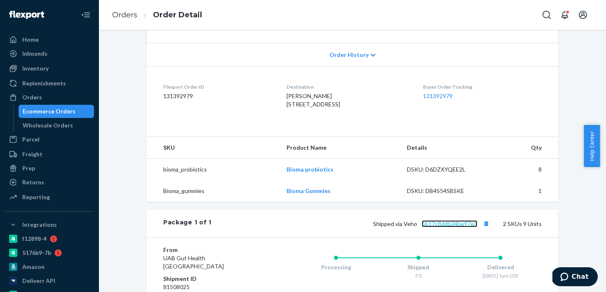
scroll to position [0, 0]
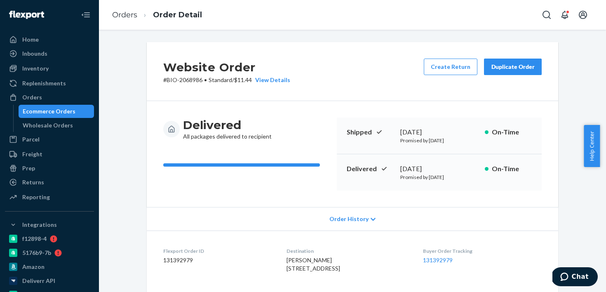
click at [412, 171] on div "[DATE]" at bounding box center [439, 168] width 78 height 9
copy div "[DATE]"
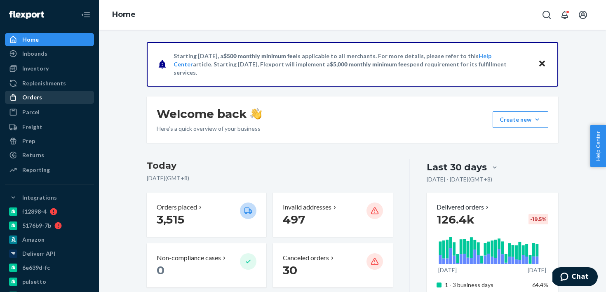
click at [68, 99] on div "Orders" at bounding box center [49, 98] width 87 height 12
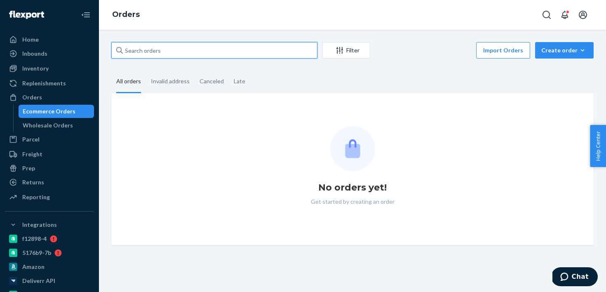
click at [178, 52] on input "text" at bounding box center [214, 50] width 206 height 16
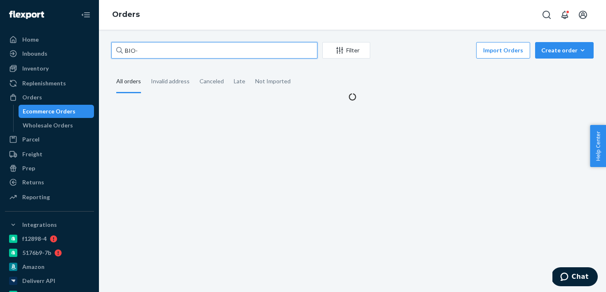
paste input "2333622"
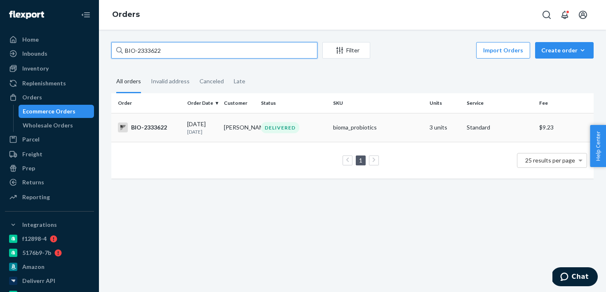
type input "BIO-2333622"
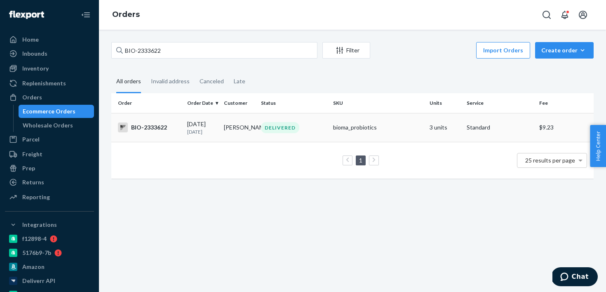
click at [212, 134] on p "[DATE]" at bounding box center [202, 131] width 31 height 7
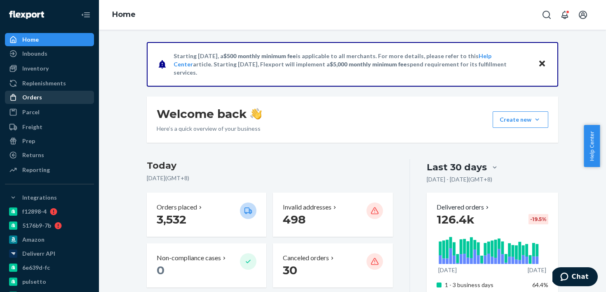
click at [38, 93] on div "Orders" at bounding box center [32, 97] width 20 height 8
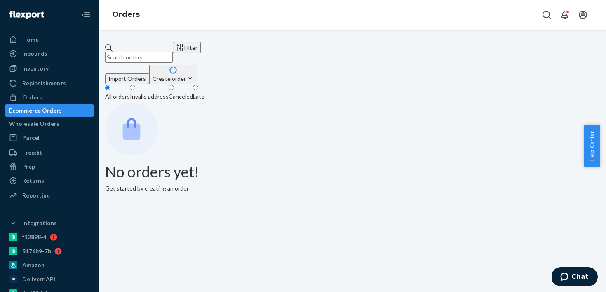
click at [173, 53] on input "text" at bounding box center [139, 57] width 68 height 11
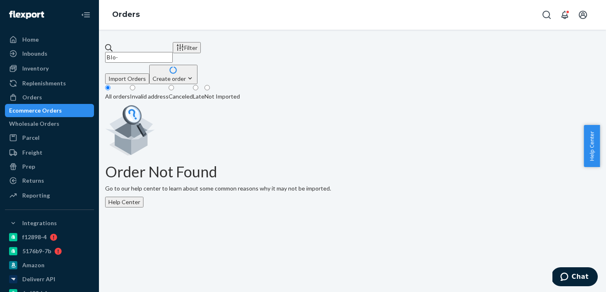
paste input "2490256"
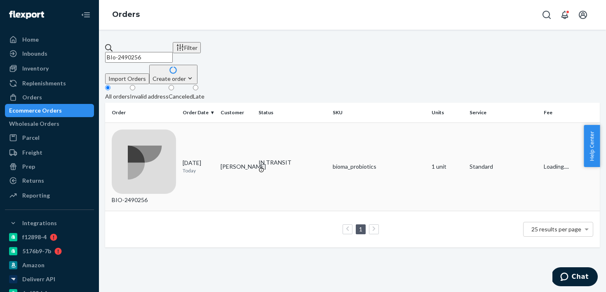
type input "BIo-2490256"
click at [168, 129] on div "BIO-2490256" at bounding box center [144, 166] width 64 height 75
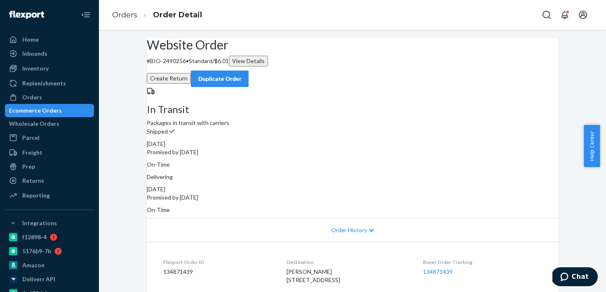
scroll to position [72, 0]
